Goal: Contribute content: Add original content to the website for others to see

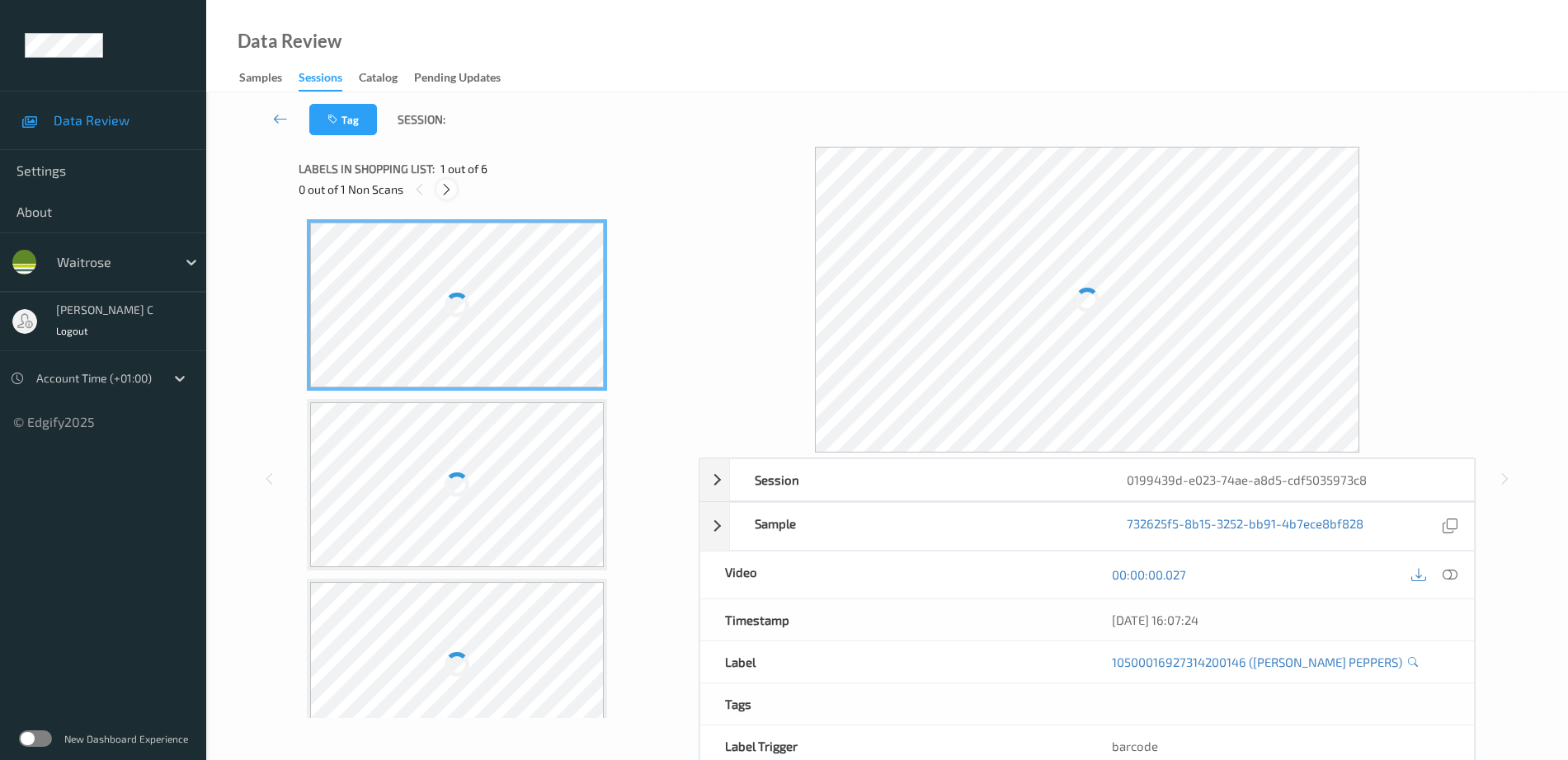
click at [456, 190] on div at bounding box center [446, 189] width 20 height 20
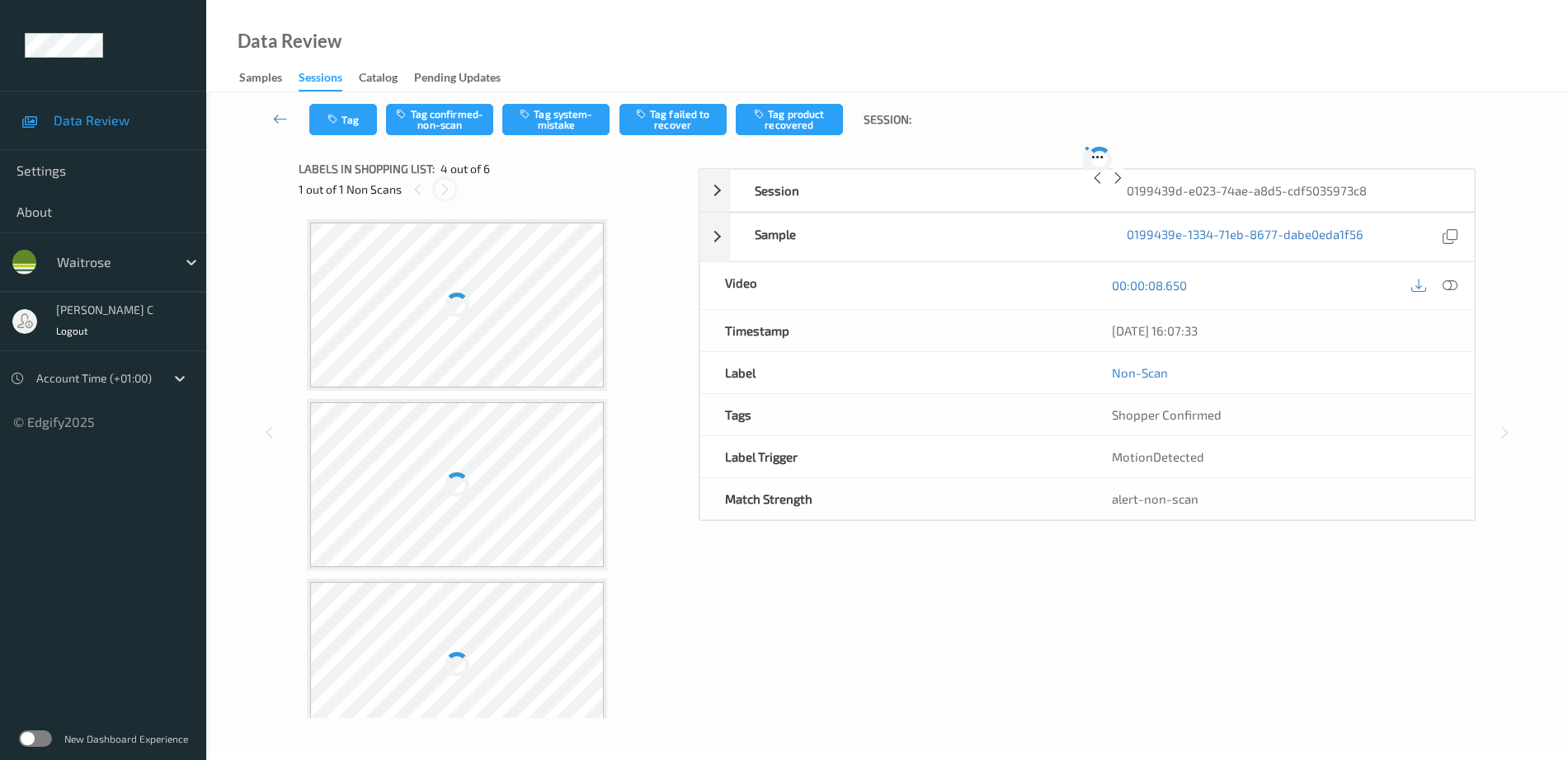
scroll to position [368, 0]
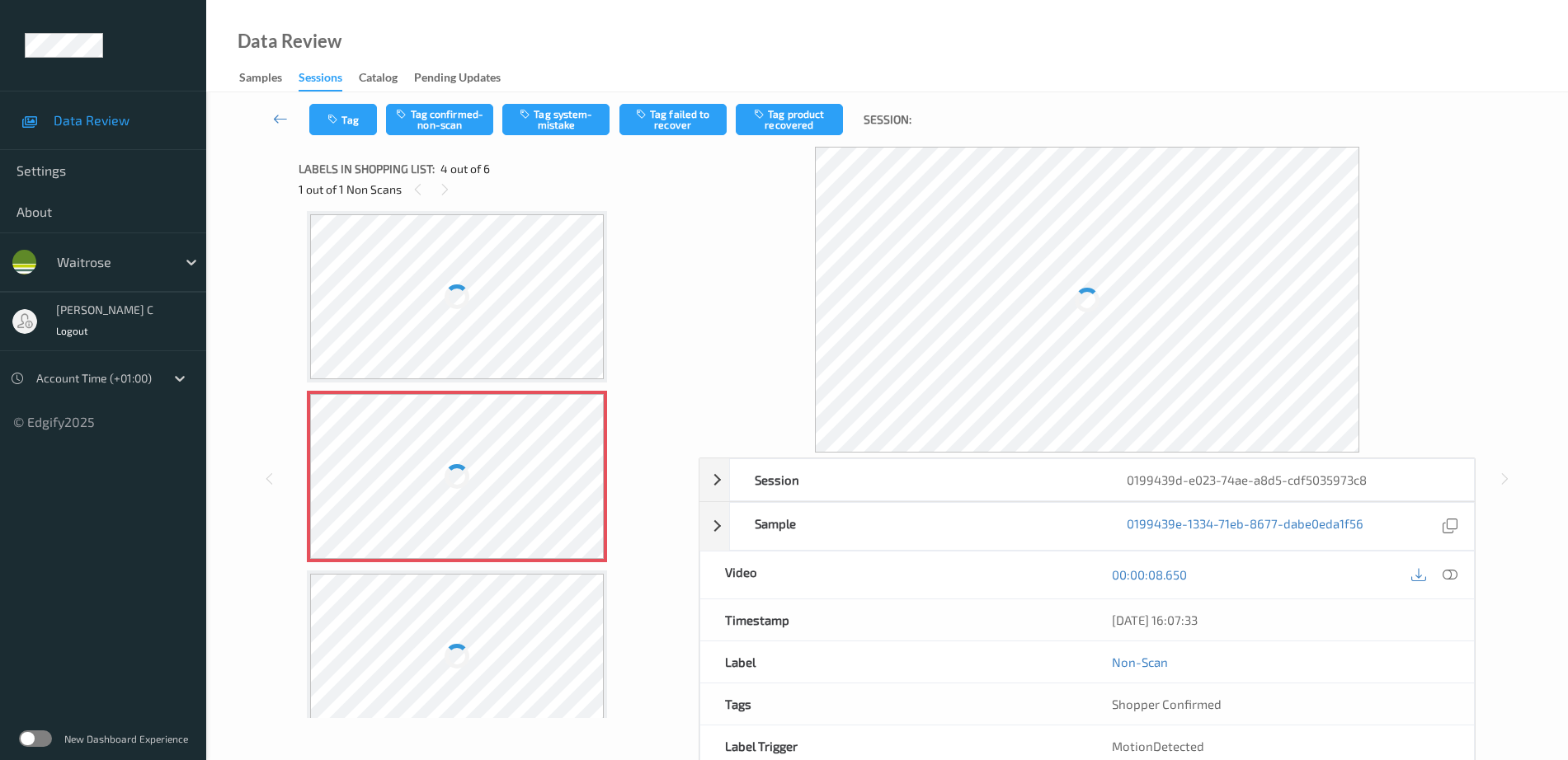
click at [466, 476] on div at bounding box center [456, 476] width 25 height 25
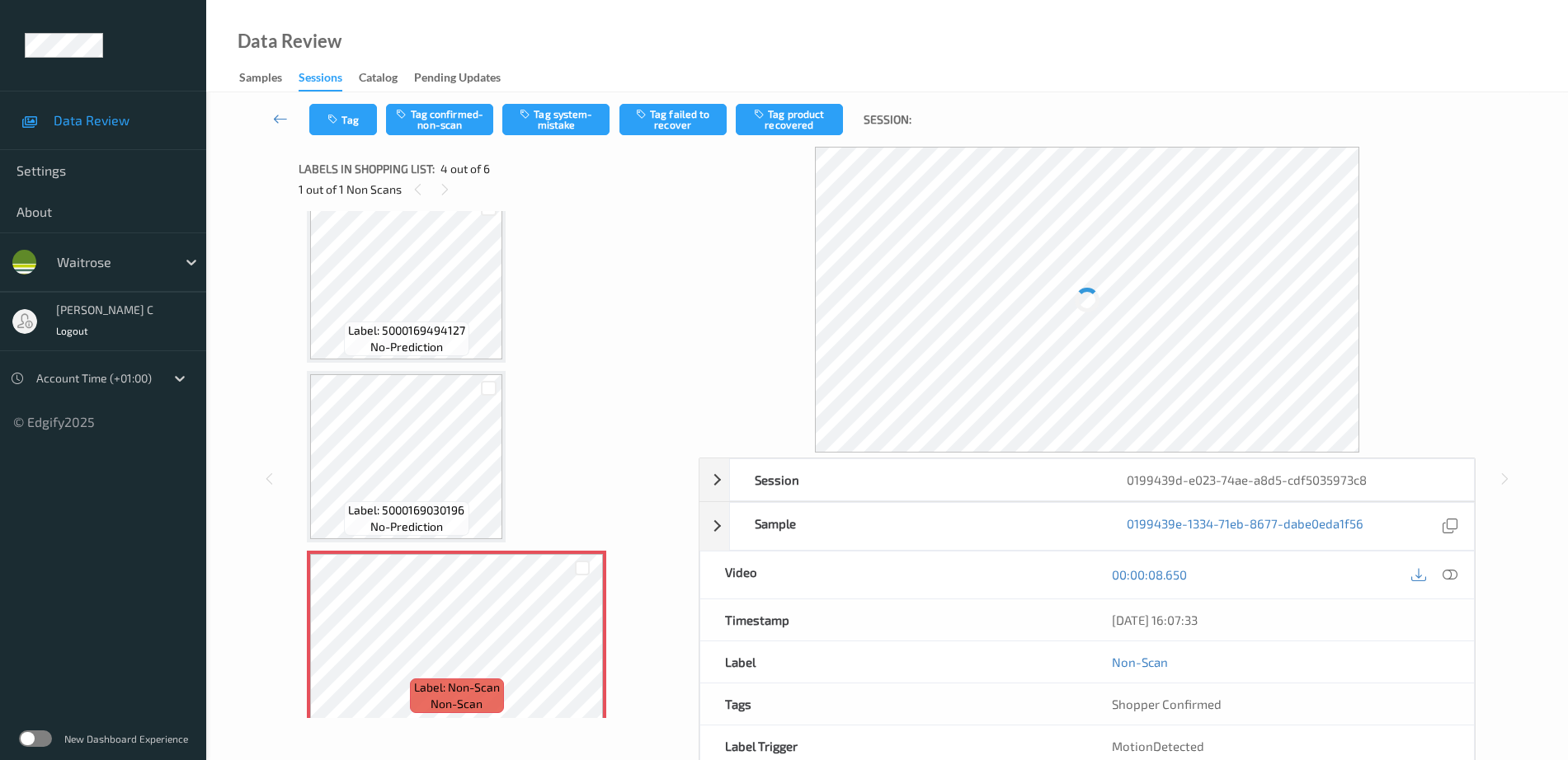
scroll to position [310, 0]
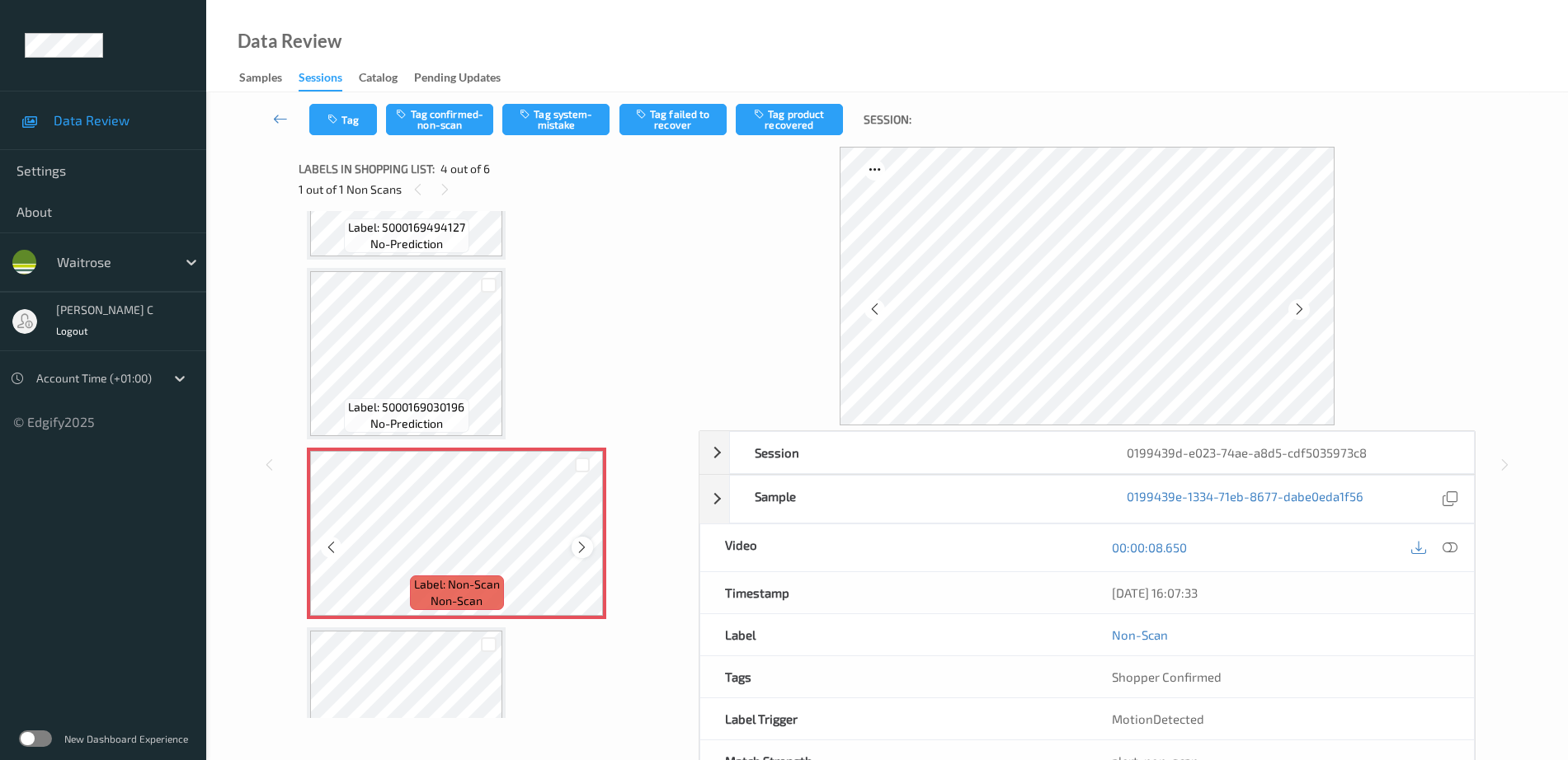
click at [582, 549] on icon at bounding box center [582, 547] width 14 height 15
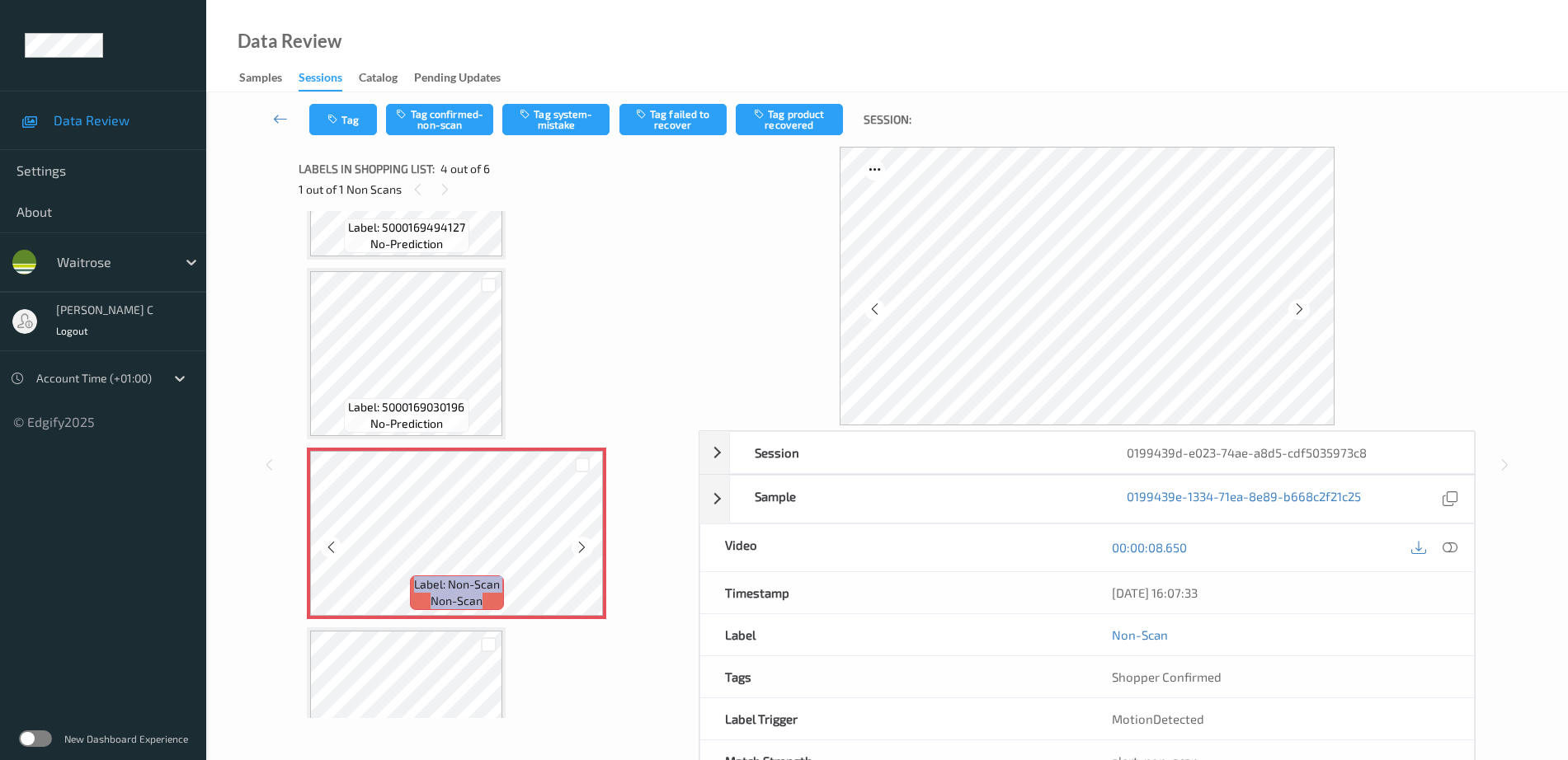
click at [582, 549] on icon at bounding box center [582, 547] width 14 height 15
click at [313, 454] on div "Label: Non-Scan non-scan" at bounding box center [310, 450] width 6 height 6
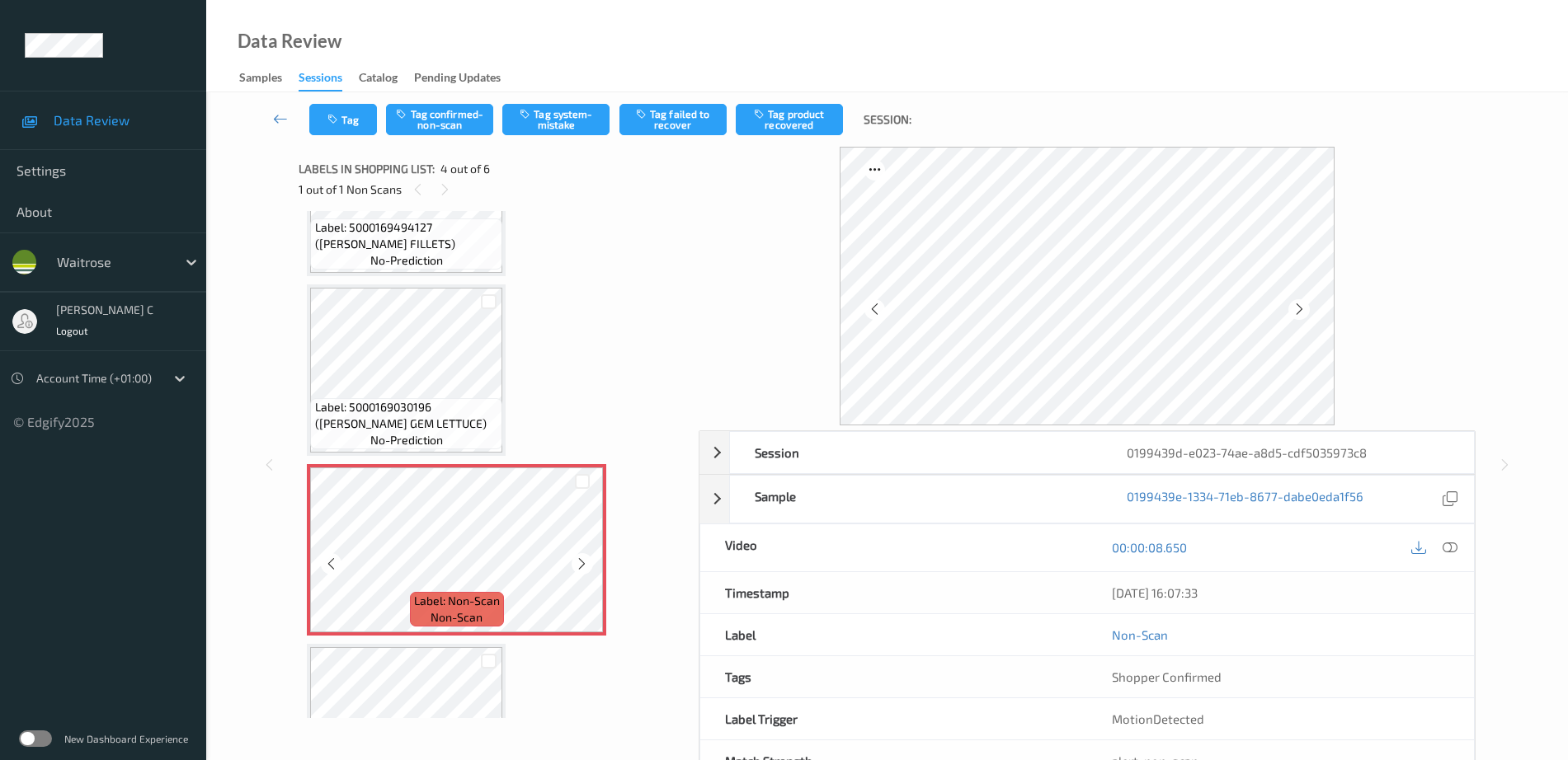
scroll to position [500, 0]
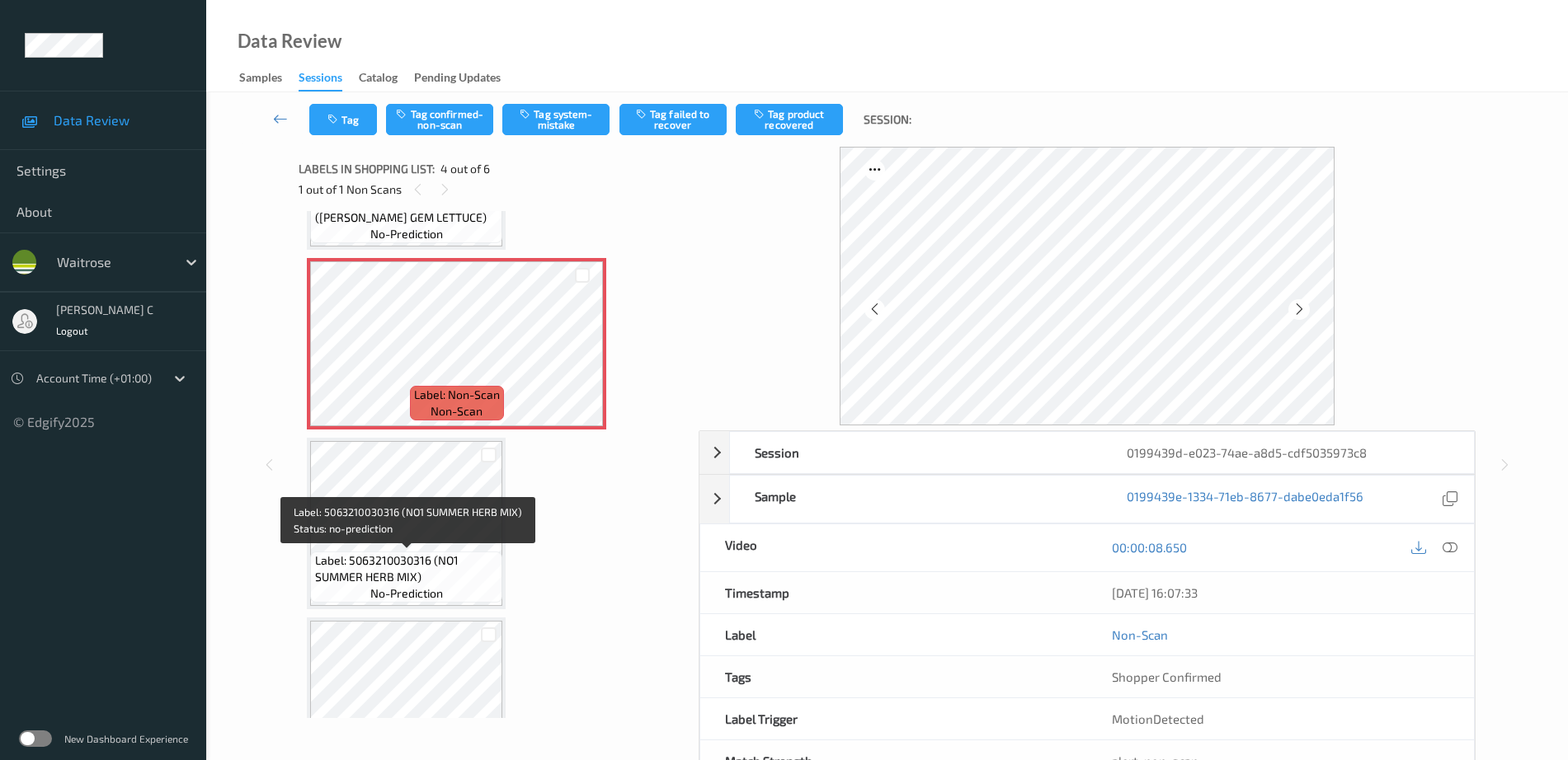
click at [449, 560] on span "Label: 5063210030316 (NO1 SUMMER HERB MIX)" at bounding box center [407, 568] width 184 height 33
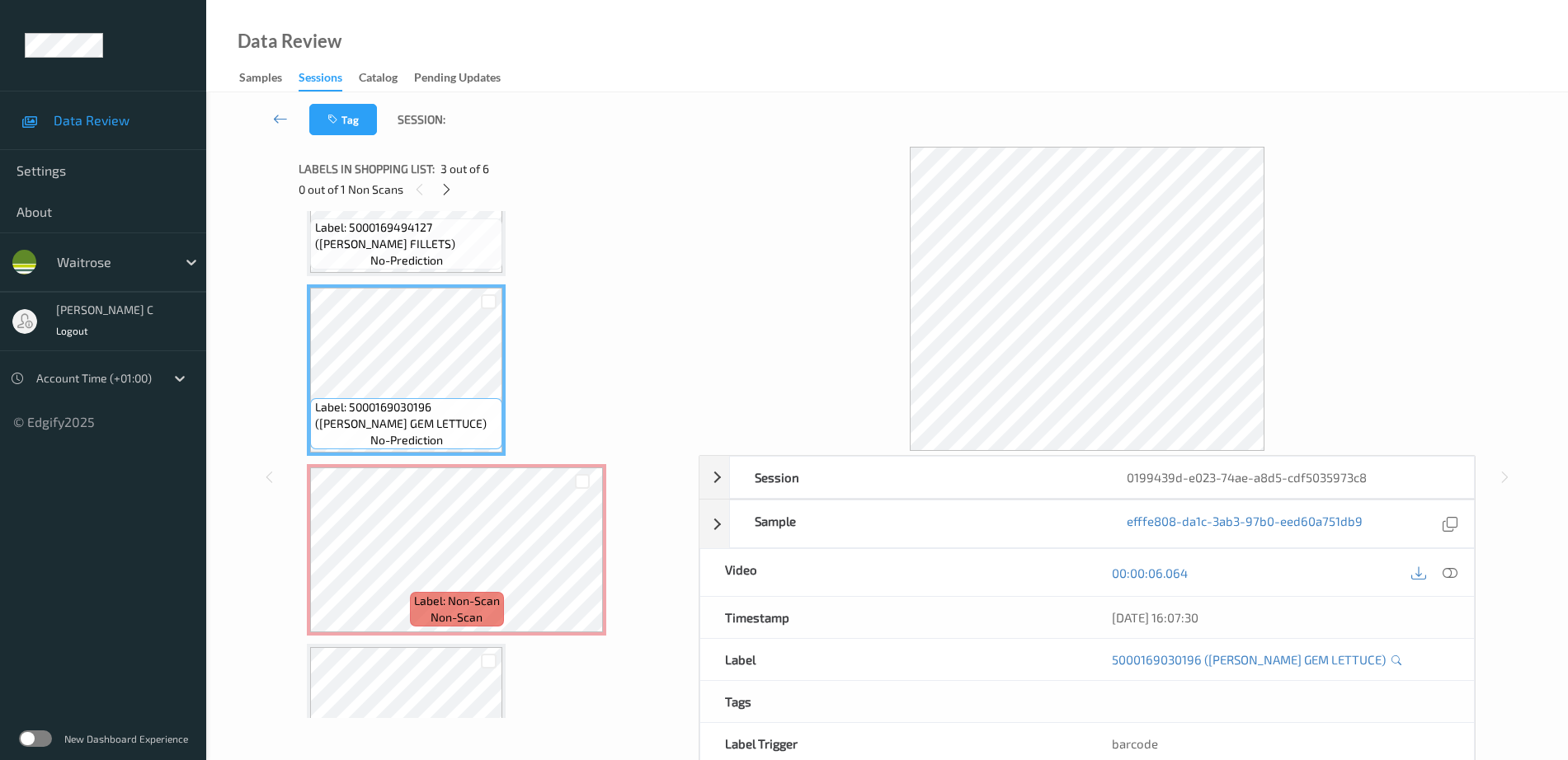
scroll to position [192, 0]
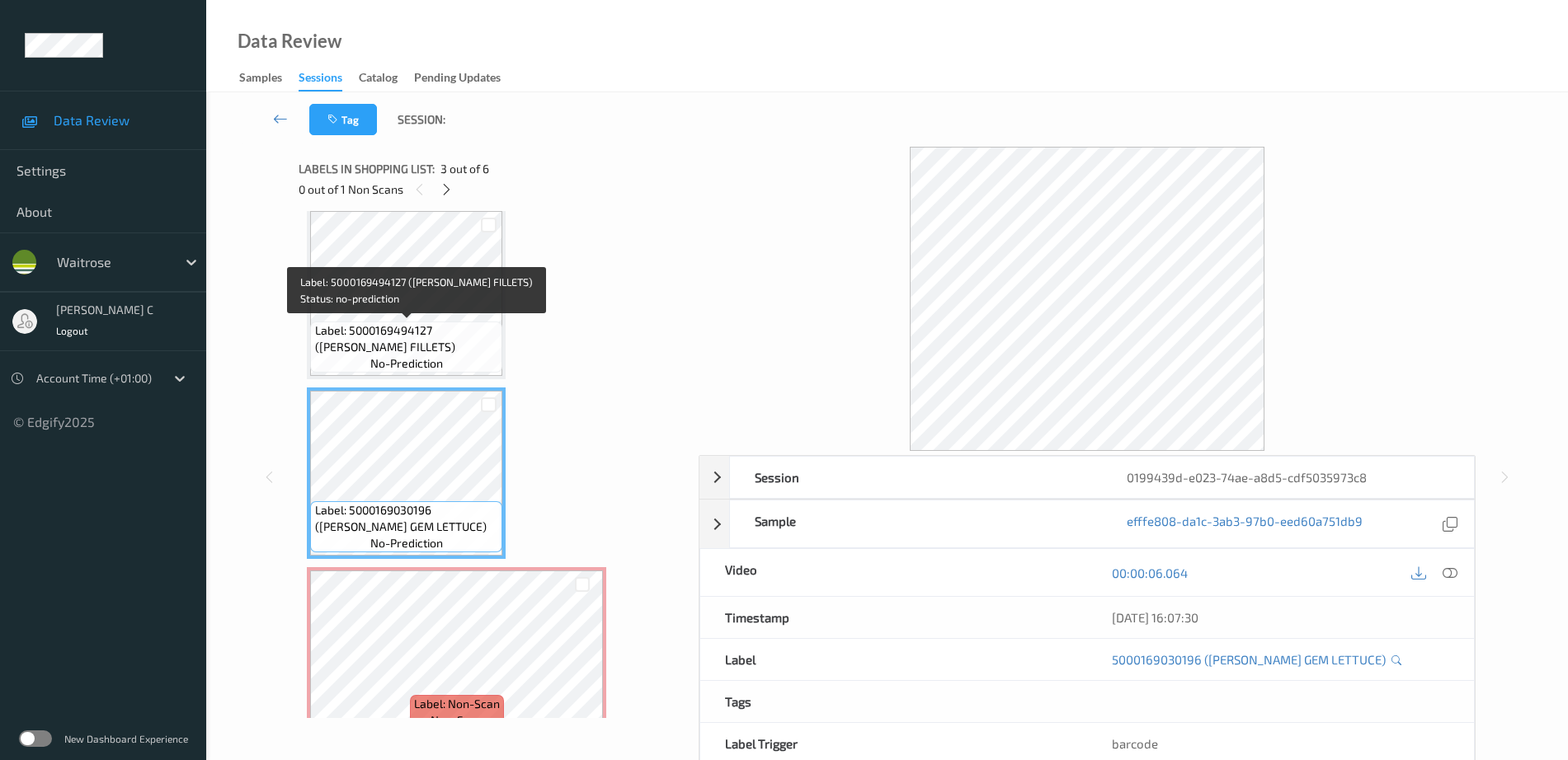
click at [419, 333] on span "Label: 5000169494127 ([PERSON_NAME] FILLETS)" at bounding box center [407, 339] width 184 height 33
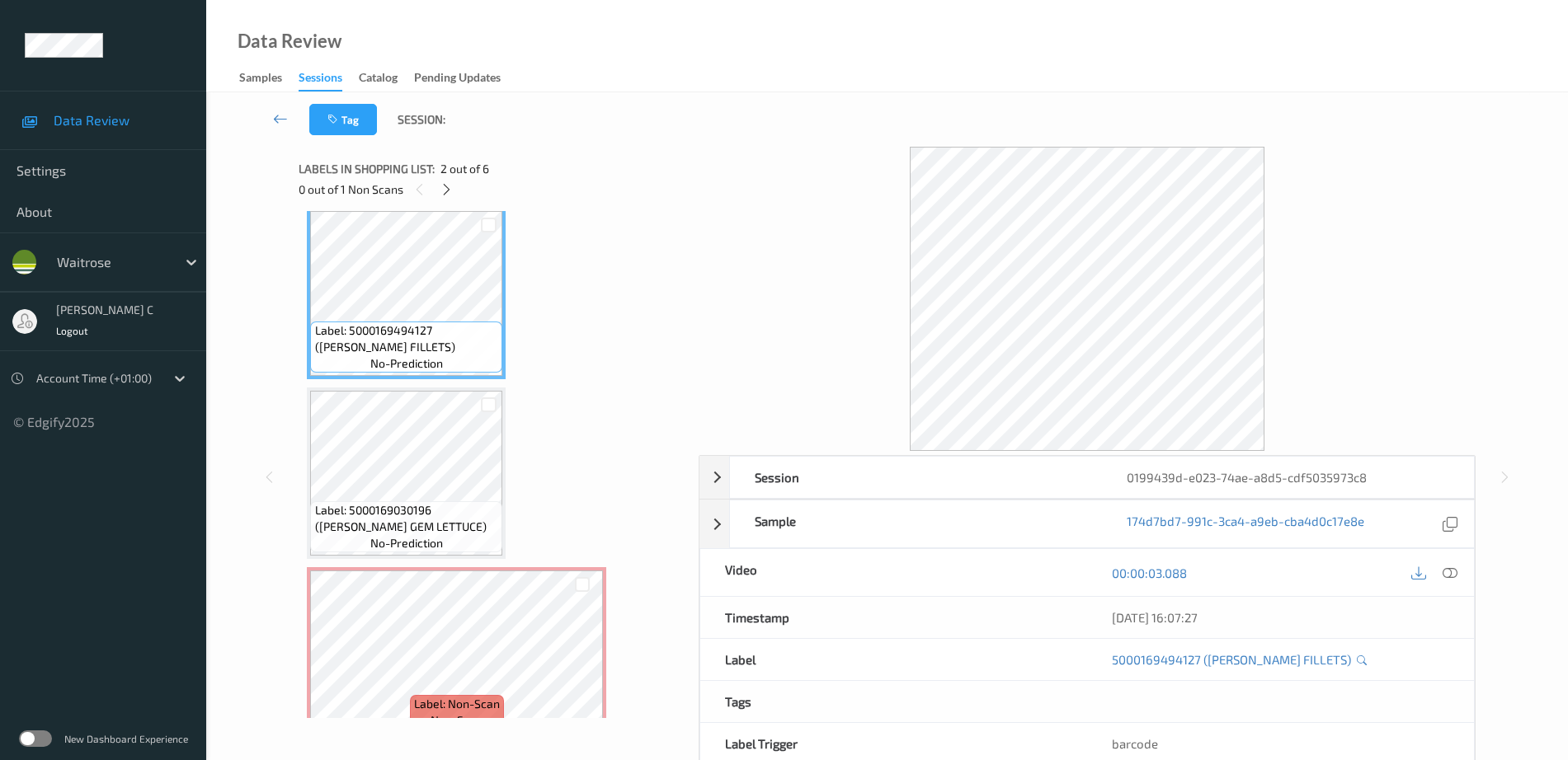
click at [1448, 567] on icon at bounding box center [1450, 573] width 15 height 15
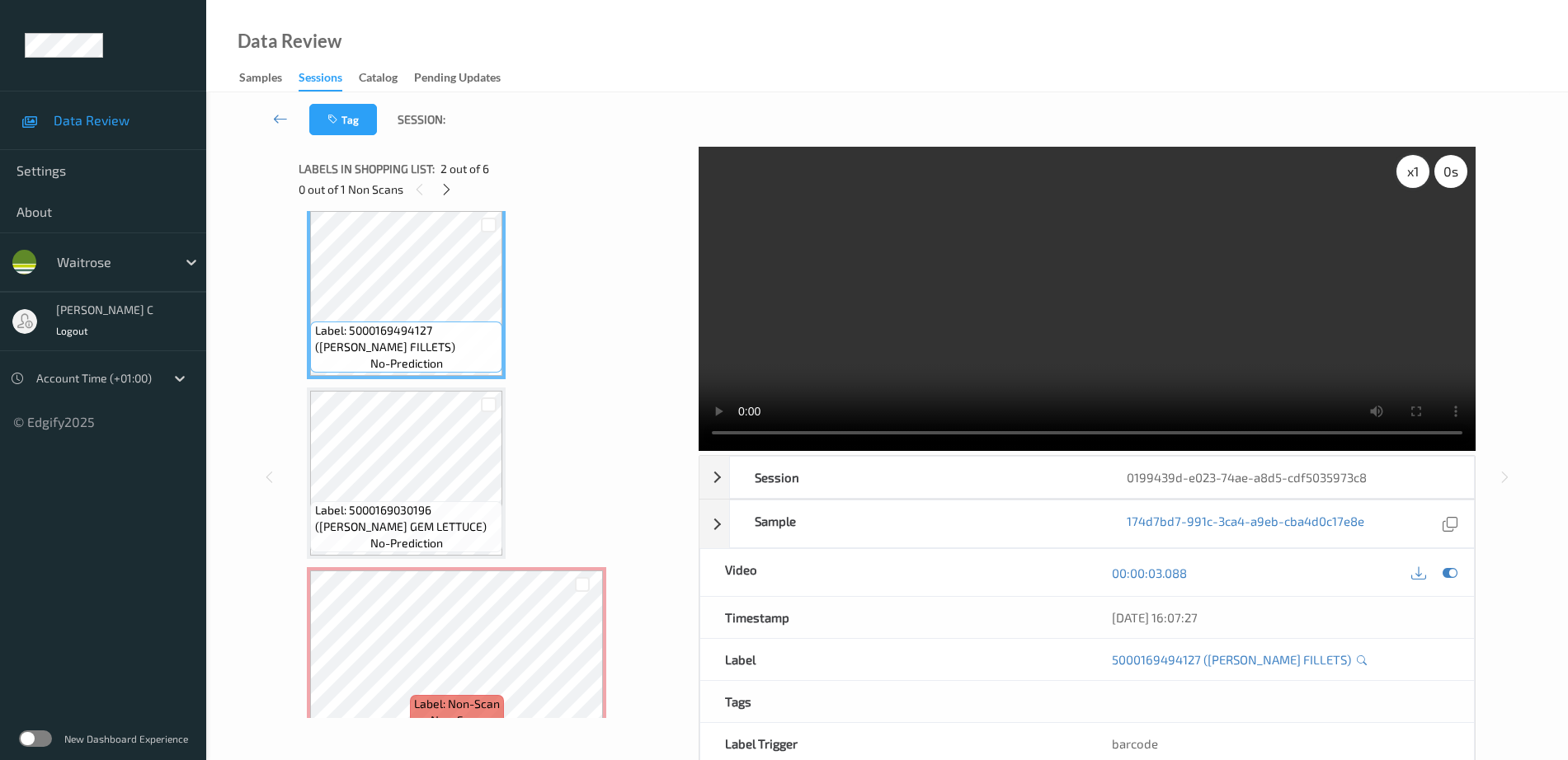
click at [1409, 174] on div "x 1" at bounding box center [1413, 171] width 33 height 33
click at [1409, 174] on div "x 2" at bounding box center [1413, 171] width 33 height 33
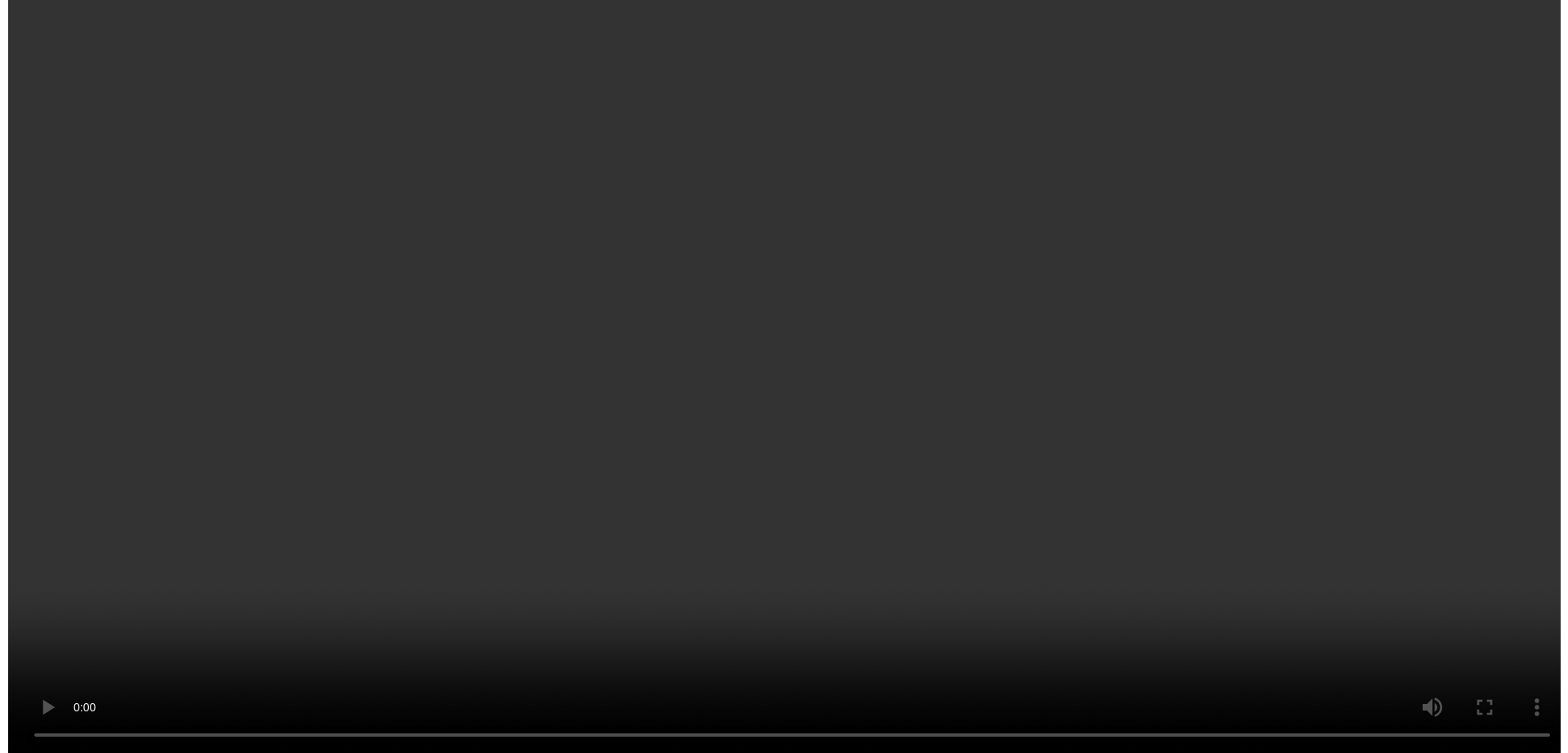
scroll to position [393, 0]
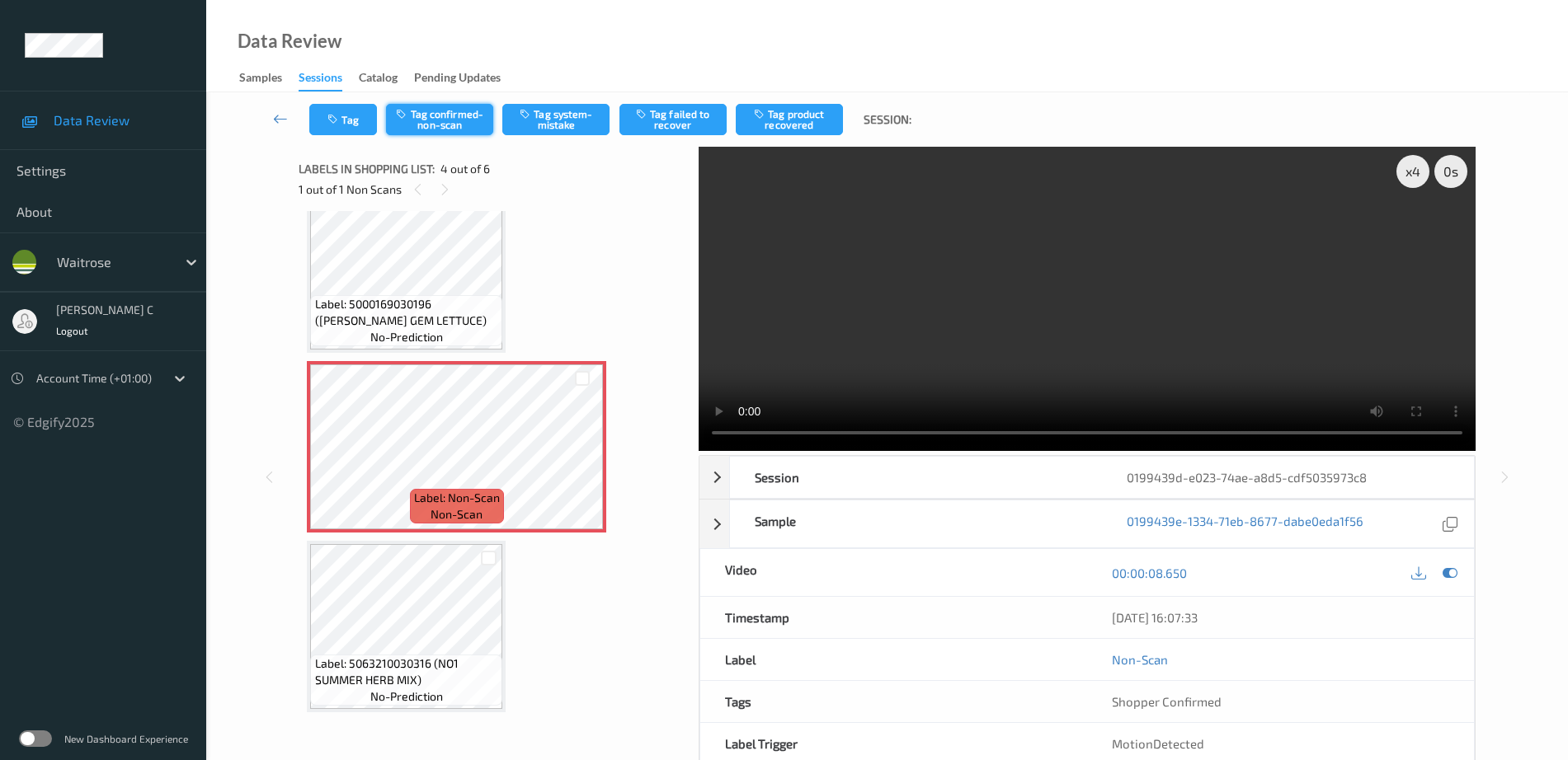
click at [462, 125] on button "Tag confirmed-non-scan" at bounding box center [440, 120] width 107 height 31
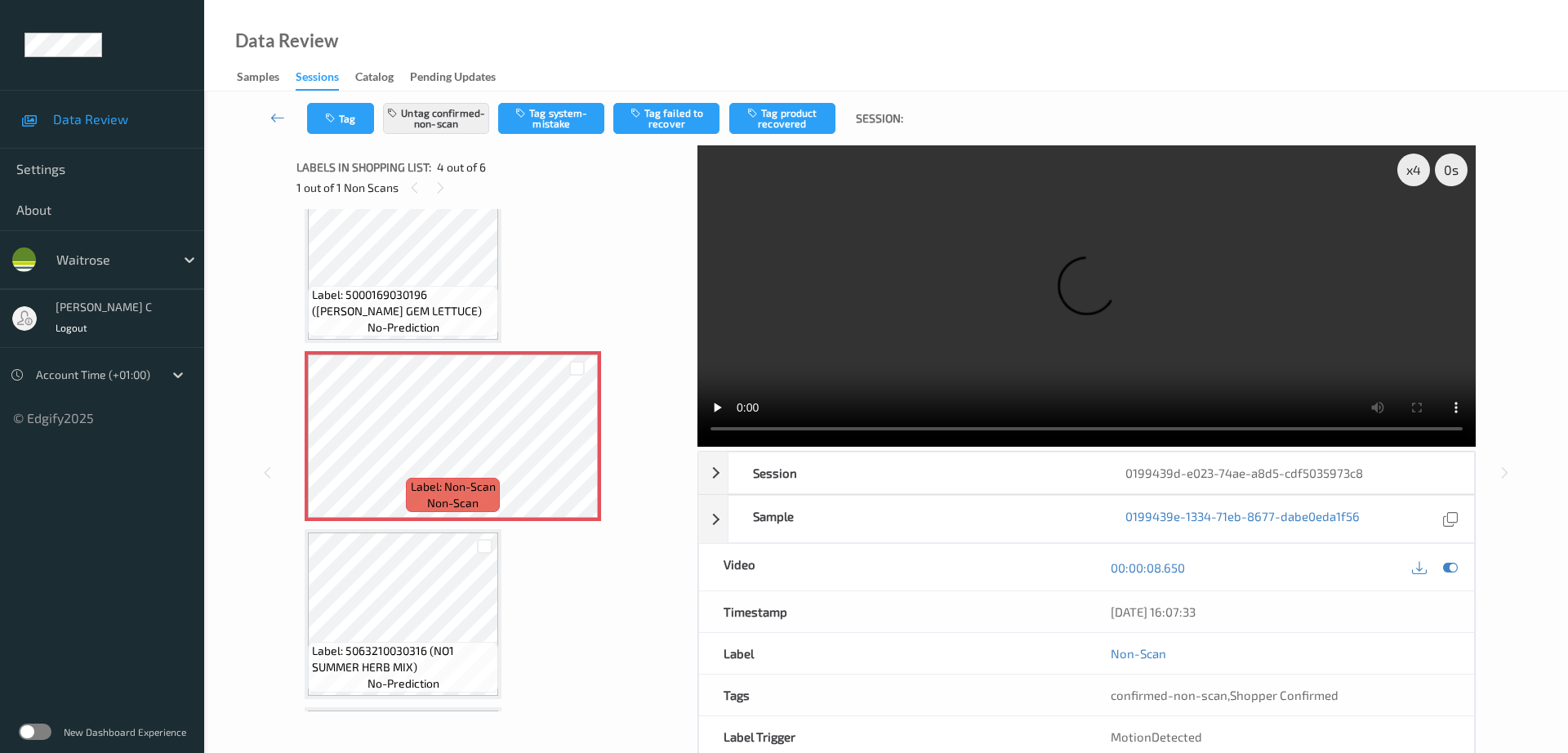
scroll to position [0, 0]
